Goal: Task Accomplishment & Management: Complete application form

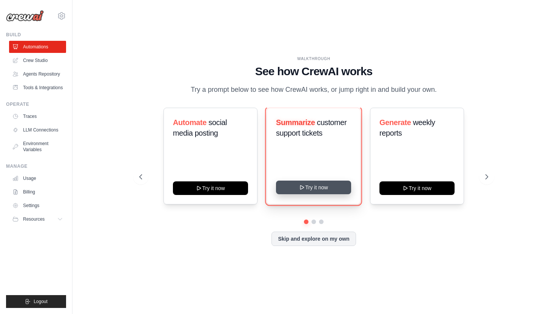
click at [322, 194] on button "Try it now" at bounding box center [313, 187] width 75 height 14
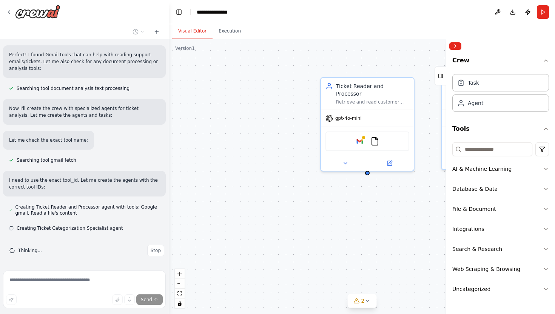
scroll to position [163, 0]
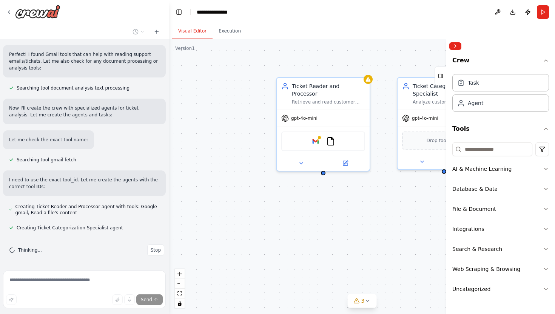
drag, startPoint x: 0, startPoint y: 0, endPoint x: 244, endPoint y: 197, distance: 313.3
click at [245, 197] on div "Ticket Reader and Processor Retrieve and read customer support tickets from var…" at bounding box center [362, 176] width 386 height 274
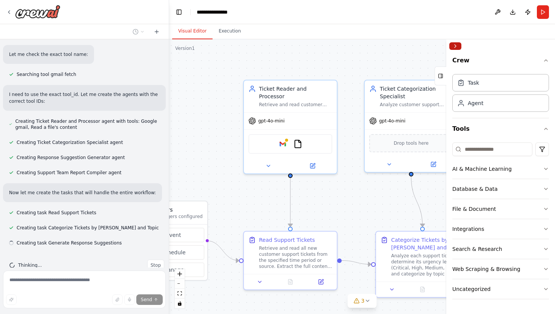
scroll to position [264, 0]
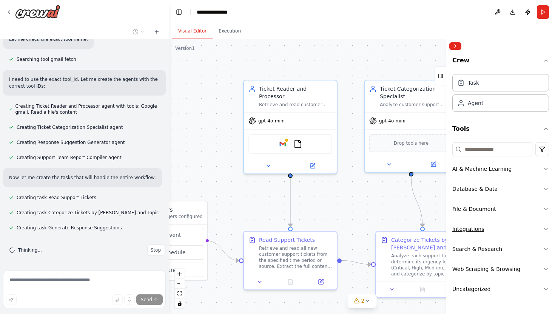
click at [545, 227] on icon "button" at bounding box center [546, 229] width 6 height 6
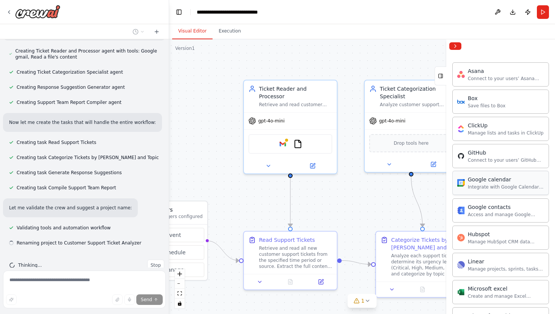
scroll to position [334, 0]
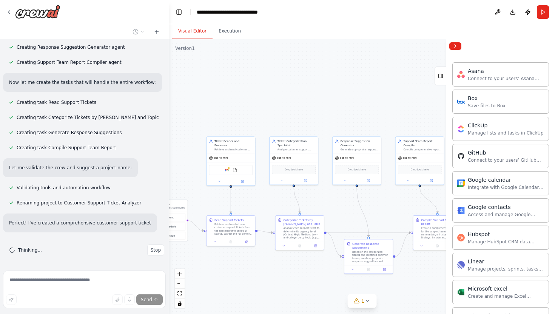
drag, startPoint x: 417, startPoint y: 184, endPoint x: 296, endPoint y: 192, distance: 121.0
click at [296, 192] on div ".deletable-edge-delete-btn { width: 20px; height: 20px; border: 0px solid #ffff…" at bounding box center [362, 176] width 386 height 274
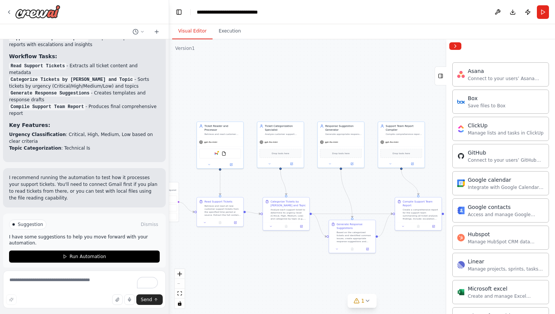
drag, startPoint x: 274, startPoint y: 203, endPoint x: 261, endPoint y: 186, distance: 21.7
click at [261, 186] on div ".deletable-edge-delete-btn { width: 20px; height: 20px; border: 0px solid #ffff…" at bounding box center [362, 176] width 386 height 274
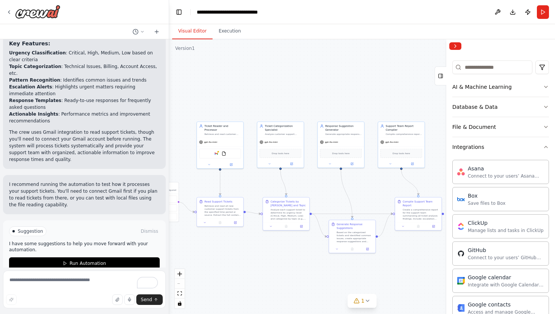
scroll to position [74, 0]
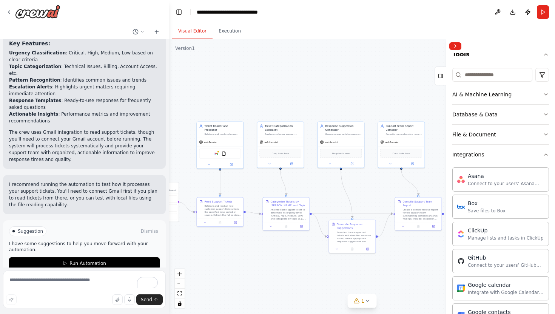
click at [545, 154] on icon "button" at bounding box center [545, 155] width 3 height 2
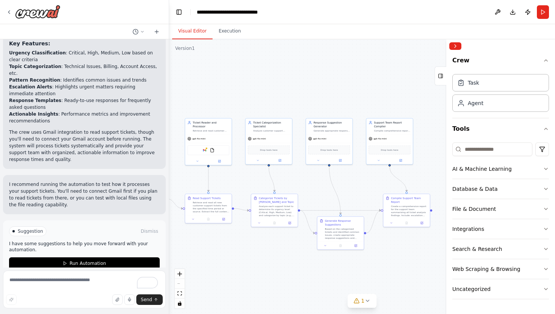
drag, startPoint x: 344, startPoint y: 80, endPoint x: 332, endPoint y: 76, distance: 12.5
click at [332, 76] on div ".deletable-edge-delete-btn { width: 20px; height: 20px; border: 0px solid #ffff…" at bounding box center [362, 176] width 386 height 274
click at [546, 129] on icon "button" at bounding box center [546, 129] width 6 height 6
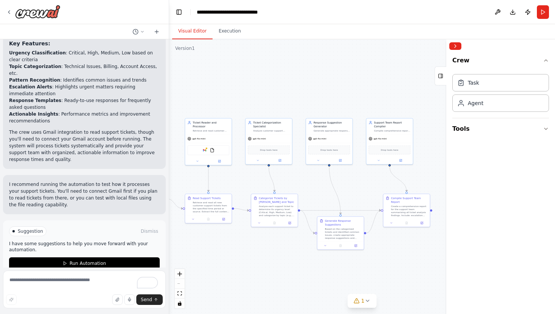
click at [296, 100] on div ".deletable-edge-delete-btn { width: 20px; height: 20px; border: 0px solid #ffff…" at bounding box center [362, 176] width 386 height 274
click at [301, 81] on div ".deletable-edge-delete-btn { width: 20px; height: 20px; border: 0px solid #ffff…" at bounding box center [362, 176] width 386 height 274
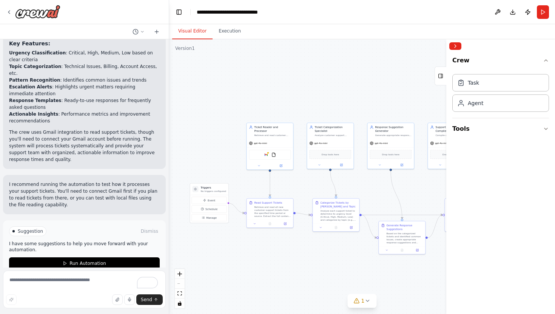
drag, startPoint x: 208, startPoint y: 238, endPoint x: 270, endPoint y: 241, distance: 62.3
click at [270, 242] on div ".deletable-edge-delete-btn { width: 20px; height: 20px; border: 0px solid #ffff…" at bounding box center [362, 176] width 386 height 274
click at [270, 241] on div ".deletable-edge-delete-btn { width: 20px; height: 20px; border: 0px solid #ffff…" at bounding box center [362, 176] width 386 height 274
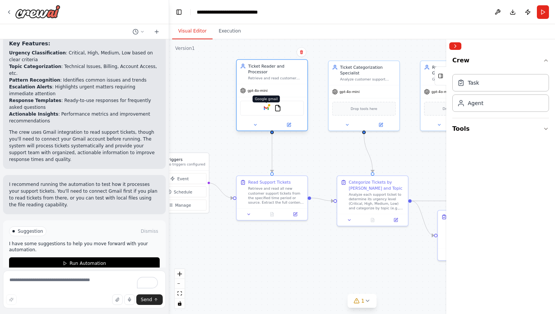
click at [269, 105] on img at bounding box center [266, 108] width 7 height 7
click at [277, 105] on img at bounding box center [277, 108] width 7 height 7
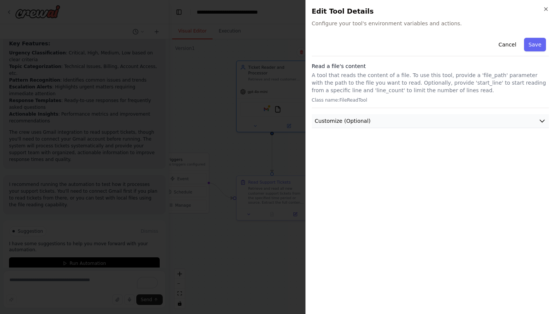
click at [359, 125] on button "Customize (Optional)" at bounding box center [430, 121] width 237 height 14
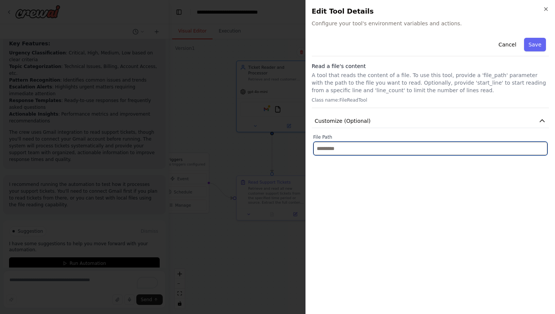
click at [354, 144] on input "text" at bounding box center [430, 148] width 234 height 14
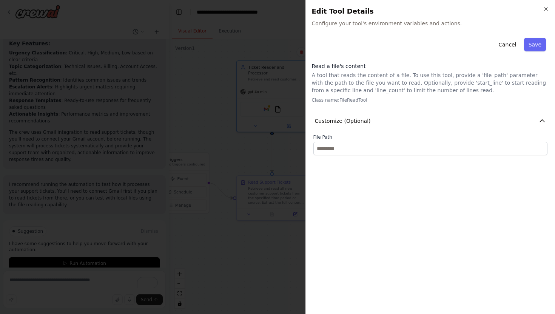
click at [359, 136] on label "File Path" at bounding box center [430, 137] width 234 height 6
click at [504, 45] on button "Cancel" at bounding box center [506, 45] width 27 height 14
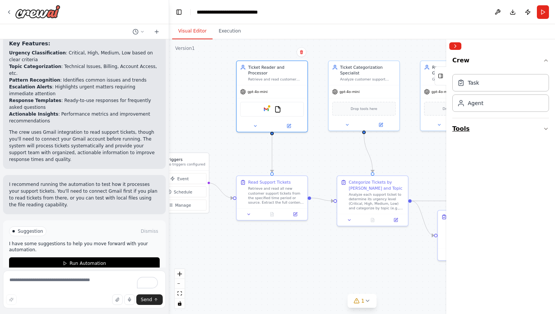
click at [475, 134] on button "Tools" at bounding box center [500, 128] width 97 height 21
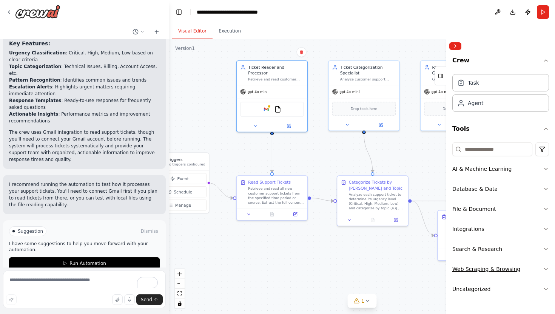
click at [480, 266] on div "Web Scraping & Browsing" at bounding box center [486, 269] width 68 height 8
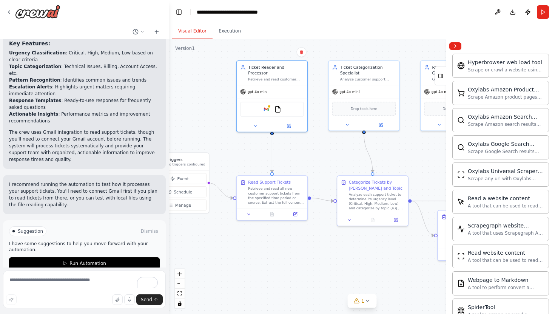
scroll to position [338, 0]
click at [340, 274] on div ".deletable-edge-delete-btn { width: 20px; height: 20px; border: 0px solid #ffff…" at bounding box center [362, 176] width 386 height 274
click at [267, 105] on img at bounding box center [266, 108] width 7 height 7
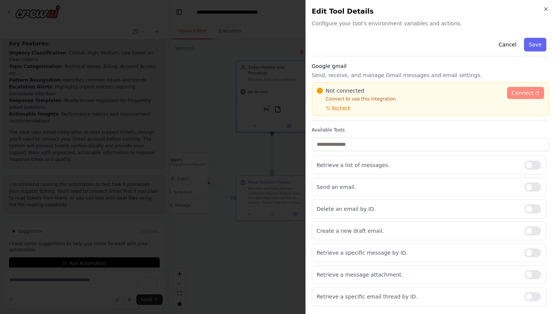
click at [524, 94] on span "Connect" at bounding box center [522, 93] width 22 height 8
click at [500, 42] on button "Cancel" at bounding box center [506, 45] width 27 height 14
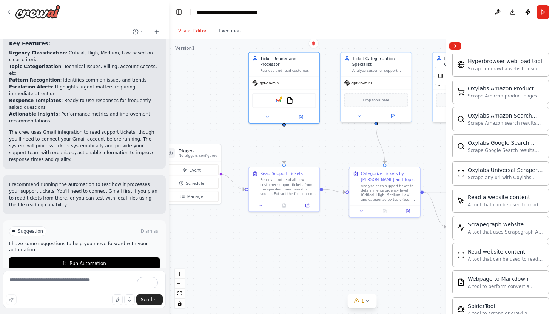
drag, startPoint x: 288, startPoint y: 166, endPoint x: 301, endPoint y: 155, distance: 16.6
click at [301, 155] on div ".deletable-edge-delete-btn { width: 20px; height: 20px; border: 0px solid #ffff…" at bounding box center [362, 176] width 386 height 274
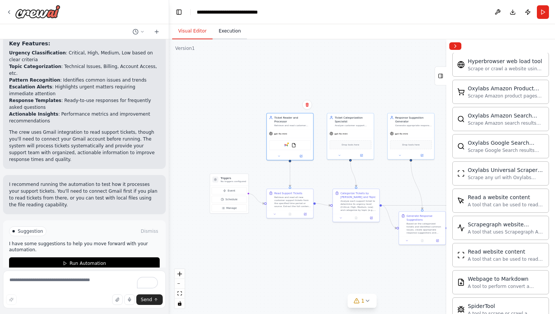
click at [235, 33] on button "Execution" at bounding box center [229, 31] width 34 height 16
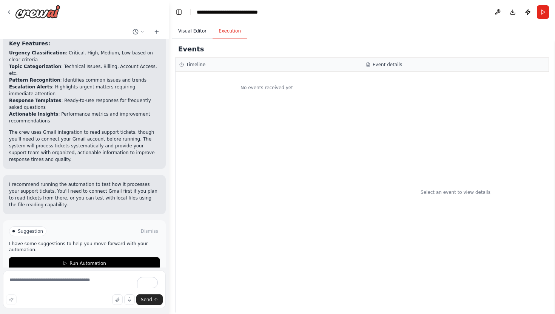
click at [198, 30] on button "Visual Editor" at bounding box center [192, 31] width 40 height 16
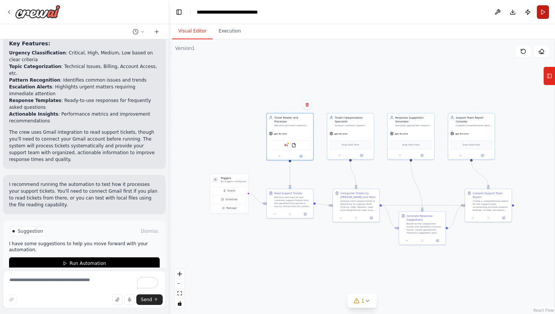
click at [541, 16] on button "Run" at bounding box center [542, 12] width 12 height 14
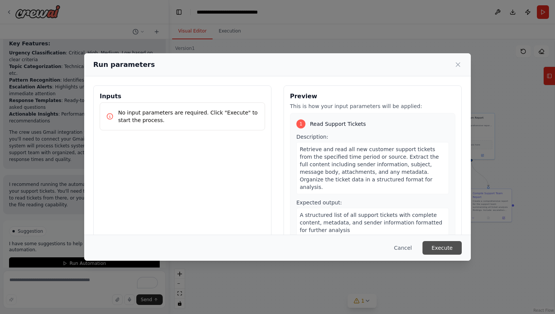
click at [429, 249] on button "Execute" at bounding box center [441, 248] width 39 height 14
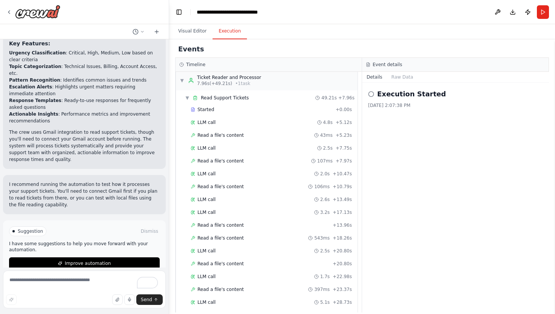
scroll to position [0, 0]
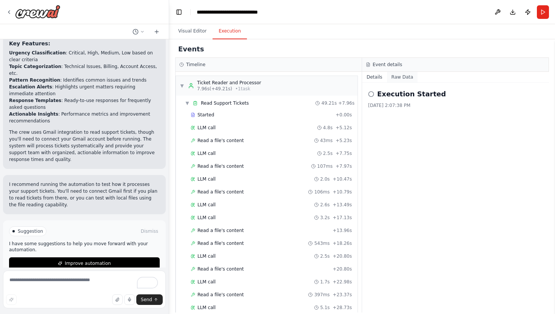
click at [394, 78] on button "Raw Data" at bounding box center [402, 77] width 31 height 11
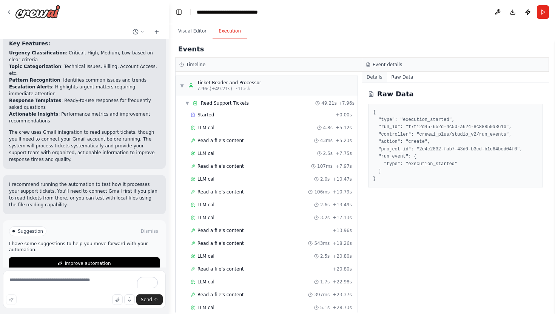
click at [380, 78] on button "Details" at bounding box center [374, 77] width 25 height 11
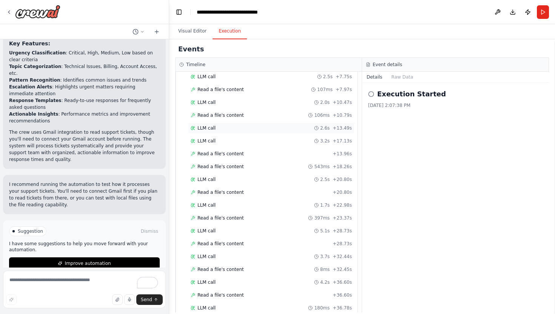
scroll to position [75, 0]
click at [200, 29] on button "Visual Editor" at bounding box center [192, 31] width 40 height 16
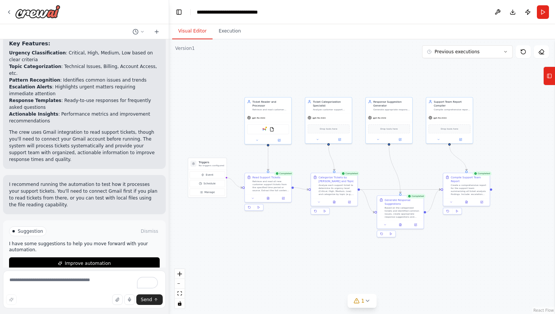
drag, startPoint x: 244, startPoint y: 137, endPoint x: 222, endPoint y: 121, distance: 27.0
click at [222, 121] on div ".deletable-edge-delete-btn { width: 20px; height: 20px; border: 0px solid #ffff…" at bounding box center [362, 176] width 386 height 274
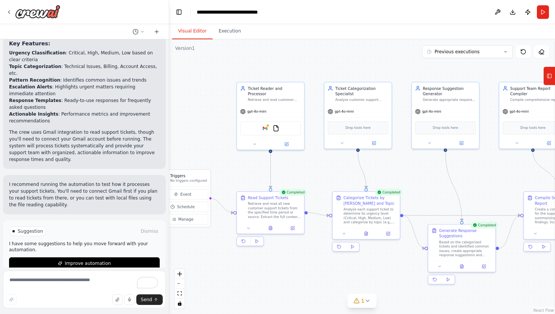
drag, startPoint x: 232, startPoint y: 161, endPoint x: 210, endPoint y: 153, distance: 23.4
click at [210, 154] on div ".deletable-edge-delete-btn { width: 20px; height: 20px; border: 0px solid #ffff…" at bounding box center [362, 176] width 386 height 274
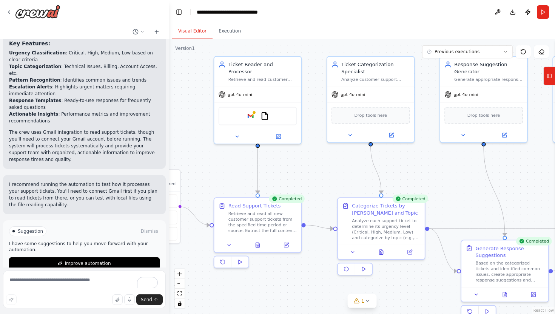
drag, startPoint x: 245, startPoint y: 166, endPoint x: 218, endPoint y: 164, distance: 26.5
click at [218, 164] on div ".deletable-edge-delete-btn { width: 20px; height: 20px; border: 0px solid #ffff…" at bounding box center [362, 176] width 386 height 274
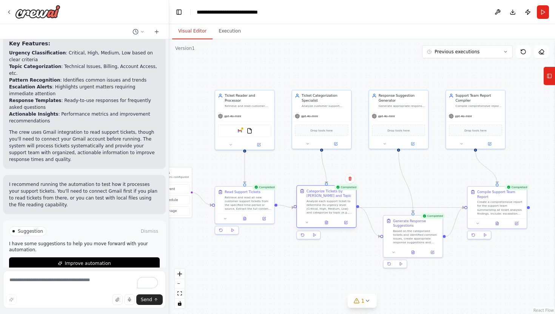
click at [320, 212] on div "Analyze each support ticket to determine its urgency level (Critical, High, Med…" at bounding box center [329, 206] width 47 height 15
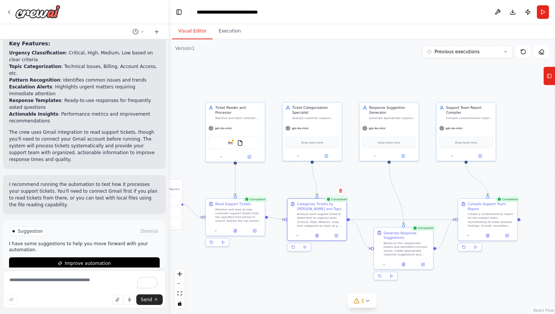
drag, startPoint x: 295, startPoint y: 208, endPoint x: 287, endPoint y: 218, distance: 12.9
click at [287, 218] on div ".deletable-edge-delete-btn { width: 20px; height: 20px; border: 0px solid #ffff…" at bounding box center [362, 176] width 386 height 274
click at [286, 218] on div ".deletable-edge-delete-btn { width: 20px; height: 20px; border: 0px solid #ffff…" at bounding box center [234, 163] width 246 height 175
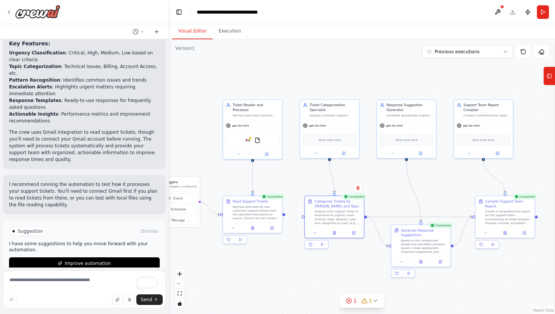
drag, startPoint x: 269, startPoint y: 217, endPoint x: 283, endPoint y: 215, distance: 14.8
click at [283, 215] on div ".deletable-edge-delete-btn { width: 20px; height: 20px; border: 0px solid #ffff…" at bounding box center [362, 176] width 386 height 274
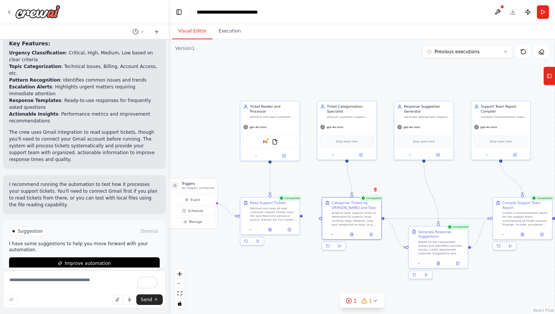
drag, startPoint x: 284, startPoint y: 214, endPoint x: 300, endPoint y: 215, distance: 15.5
click at [300, 215] on div ".deletable-edge-delete-btn { width: 20px; height: 20px; border: 0px solid #ffff…" at bounding box center [362, 176] width 386 height 274
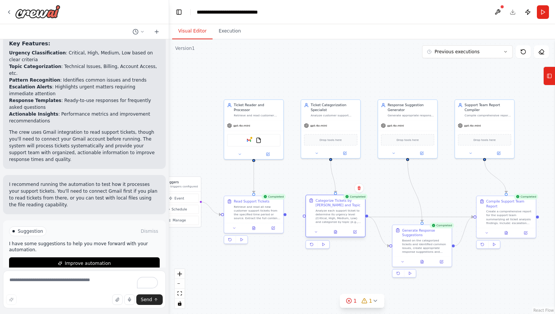
drag, startPoint x: 317, startPoint y: 217, endPoint x: 304, endPoint y: 217, distance: 13.2
click at [304, 217] on div ".deletable-edge-delete-btn { width: 20px; height: 20px; border: 0px solid #ffff…" at bounding box center [362, 176] width 386 height 274
drag, startPoint x: 285, startPoint y: 214, endPoint x: 304, endPoint y: 217, distance: 19.5
click at [304, 217] on div "Triggers No triggers configured Event Schedule Manage Ticket Reader and Process…" at bounding box center [251, 162] width 246 height 175
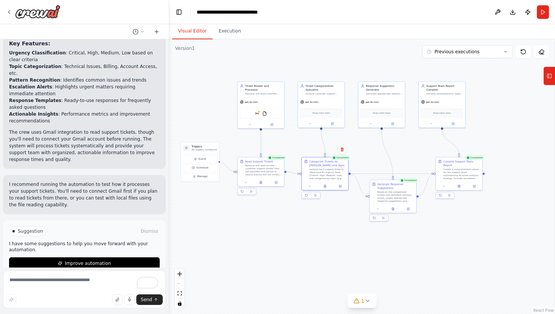
drag, startPoint x: 271, startPoint y: 252, endPoint x: 275, endPoint y: 210, distance: 42.5
click at [275, 210] on div ".deletable-edge-delete-btn { width: 20px; height: 20px; border: 0px solid #ffff…" at bounding box center [362, 176] width 386 height 274
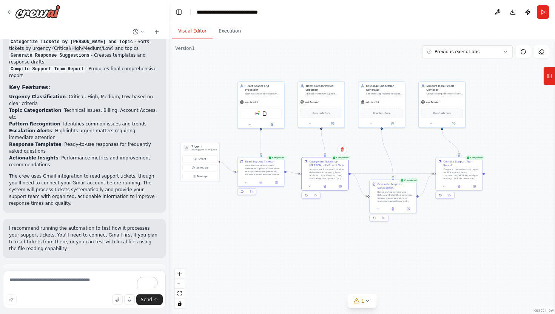
scroll to position [703, 0]
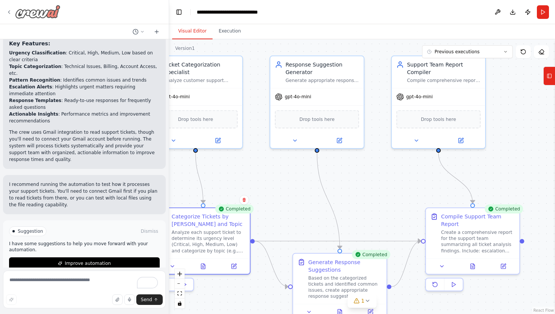
click at [8, 10] on icon at bounding box center [9, 12] width 6 height 6
click at [11, 11] on icon at bounding box center [9, 12] width 6 height 6
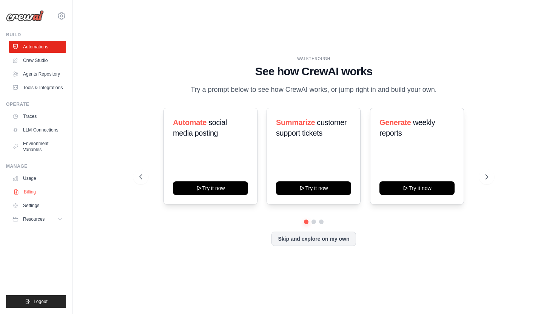
click at [30, 197] on link "Billing" at bounding box center [38, 192] width 57 height 12
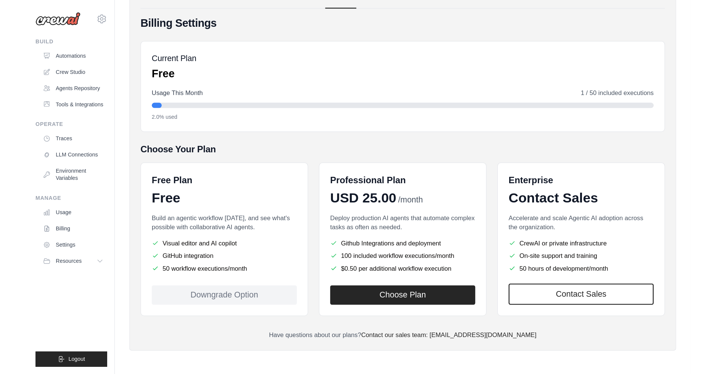
scroll to position [15, 0]
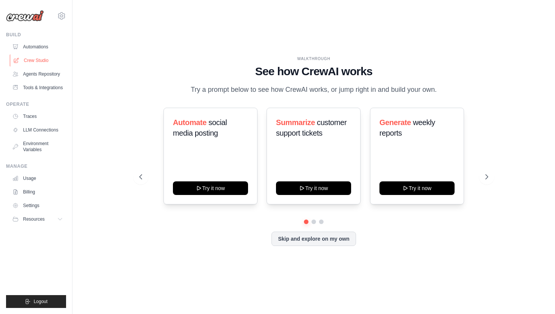
click at [48, 60] on link "Crew Studio" at bounding box center [38, 60] width 57 height 12
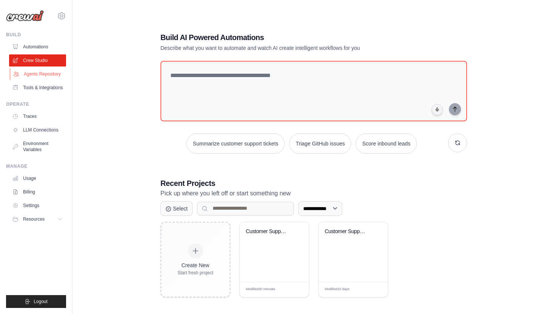
click at [45, 75] on link "Agents Repository" at bounding box center [38, 74] width 57 height 12
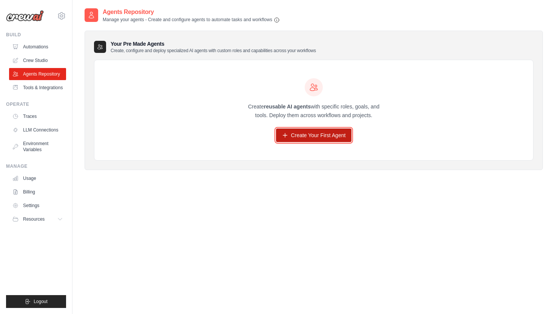
click at [295, 135] on link "Create Your First Agent" at bounding box center [314, 135] width 76 height 14
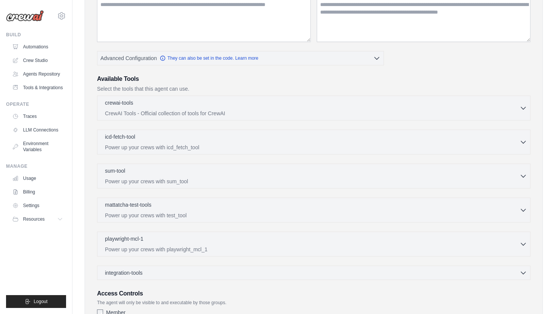
scroll to position [116, 0]
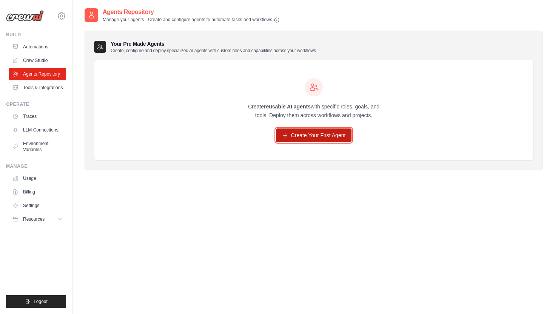
click at [296, 137] on link "Create Your First Agent" at bounding box center [314, 135] width 76 height 14
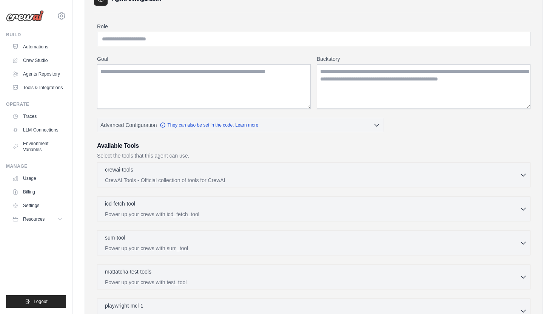
scroll to position [53, 0]
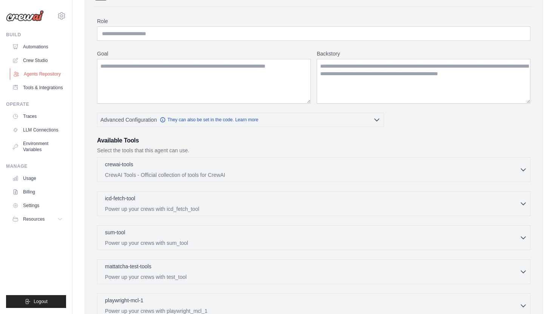
click at [40, 71] on link "Agents Repository" at bounding box center [38, 74] width 57 height 12
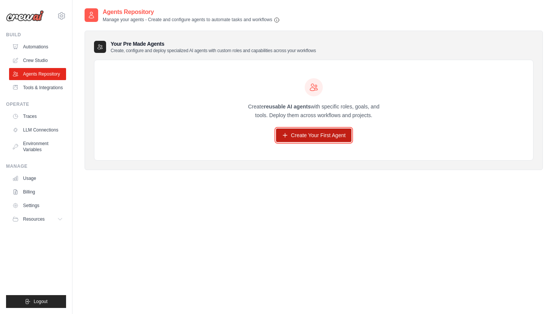
click at [292, 136] on link "Create Your First Agent" at bounding box center [314, 135] width 76 height 14
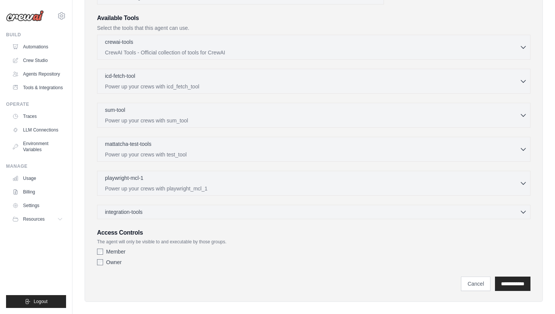
scroll to position [183, 0]
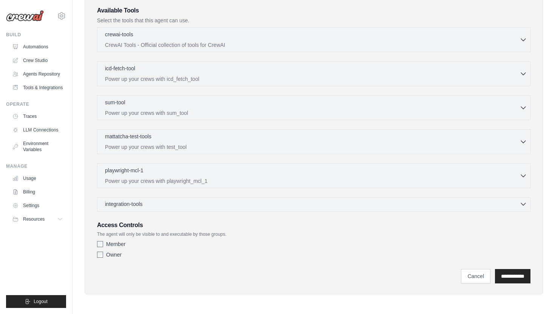
click at [259, 201] on div "integration-tools 0 selected" at bounding box center [316, 204] width 422 height 8
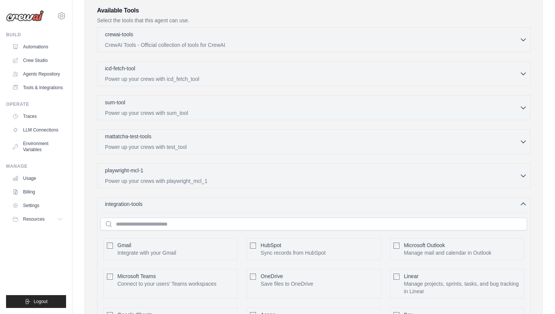
click at [259, 201] on div "integration-tools 0 selected" at bounding box center [316, 204] width 422 height 8
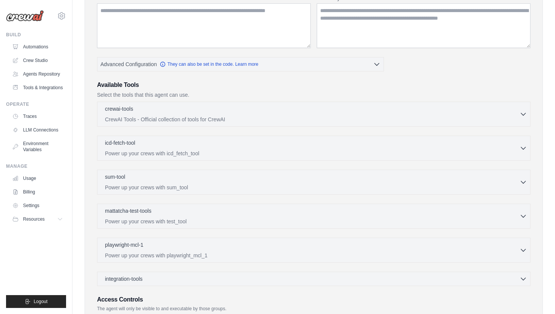
scroll to position [109, 0]
click at [209, 115] on p "CrewAI Tools - Official collection of tools for CrewAI" at bounding box center [312, 119] width 414 height 8
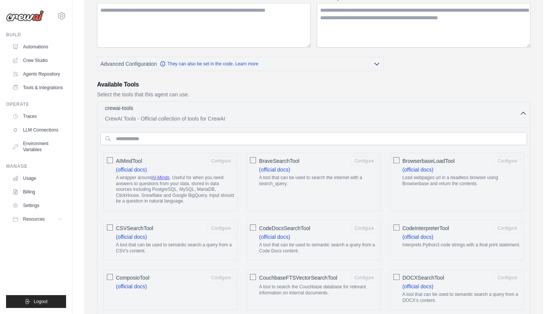
click at [209, 115] on p "CrewAI Tools - Official collection of tools for CrewAI" at bounding box center [312, 119] width 414 height 8
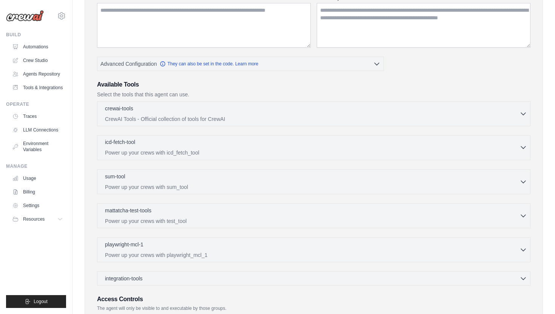
click at [206, 150] on p "Power up your crews with icd_fetch_tool" at bounding box center [312, 153] width 414 height 8
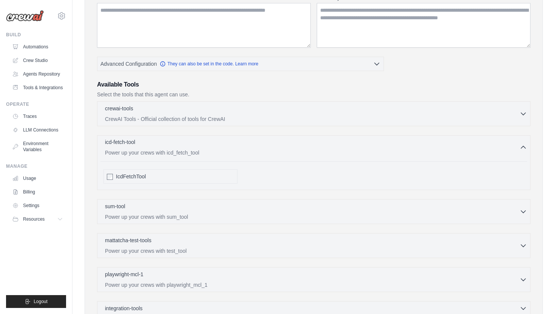
click at [206, 150] on p "Power up your crews with icd_fetch_tool" at bounding box center [312, 153] width 414 height 8
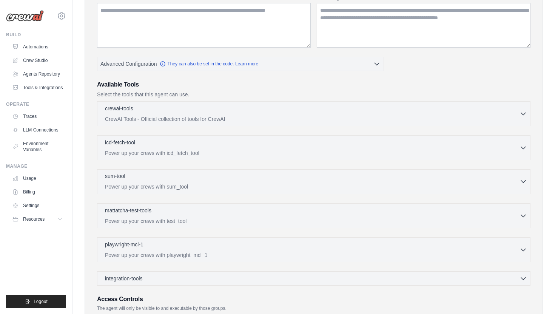
click at [207, 177] on div "sum-tool 0 selected" at bounding box center [312, 176] width 414 height 9
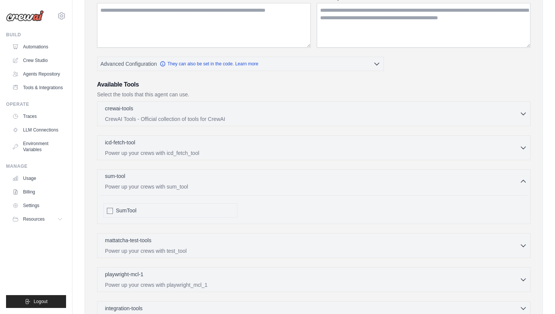
click at [207, 178] on div "sum-tool 0 selected" at bounding box center [312, 176] width 414 height 9
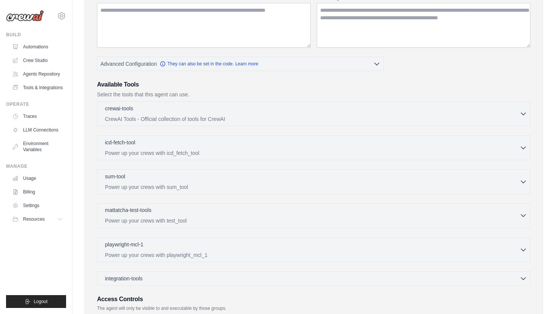
click at [204, 209] on div "mattatcha-test-tools 0 selected" at bounding box center [312, 210] width 414 height 9
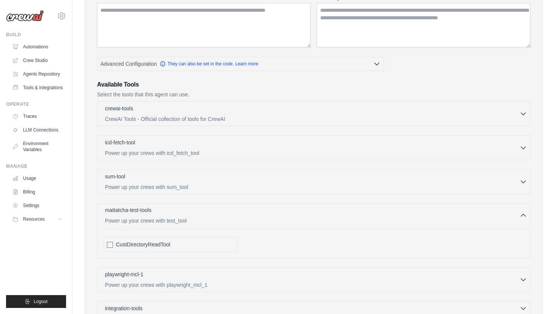
click at [204, 209] on div "mattatcha-test-tools 0 selected" at bounding box center [312, 210] width 414 height 9
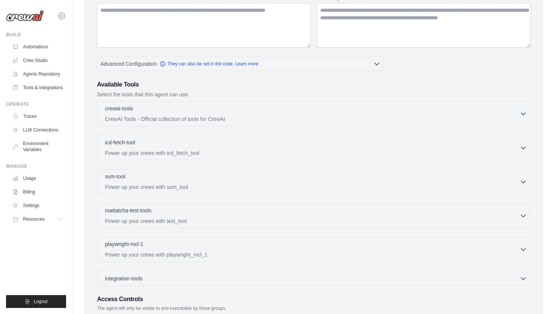
click at [197, 243] on div "playwright-mcl-1 0 selected" at bounding box center [312, 244] width 414 height 9
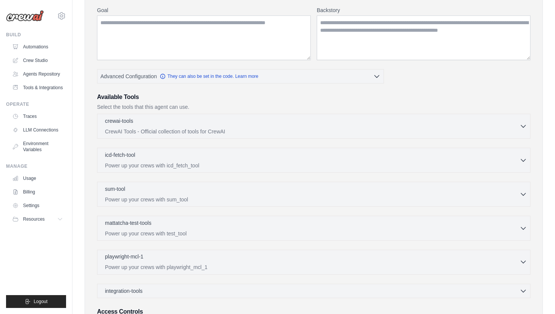
scroll to position [94, 0]
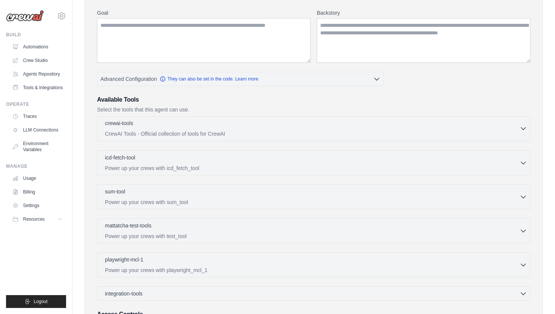
click at [237, 126] on div "crewai-tools 0 selected" at bounding box center [312, 123] width 414 height 9
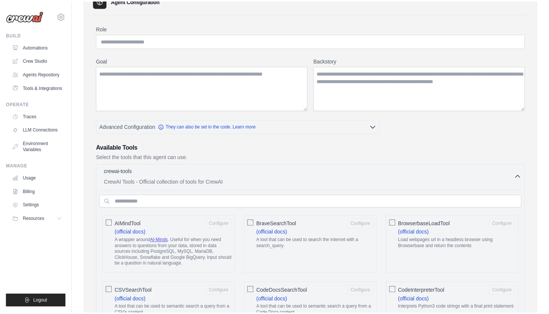
scroll to position [0, 0]
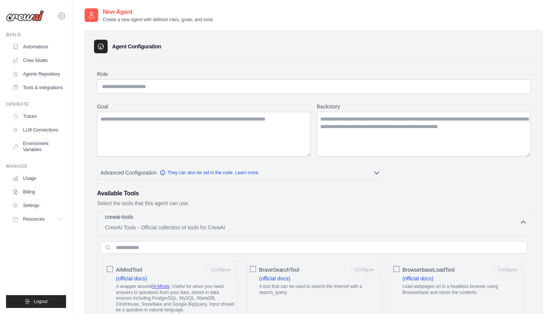
click at [254, 228] on p "CrewAI Tools - Official collection of tools for CrewAI" at bounding box center [312, 227] width 414 height 8
